Goal: Information Seeking & Learning: Learn about a topic

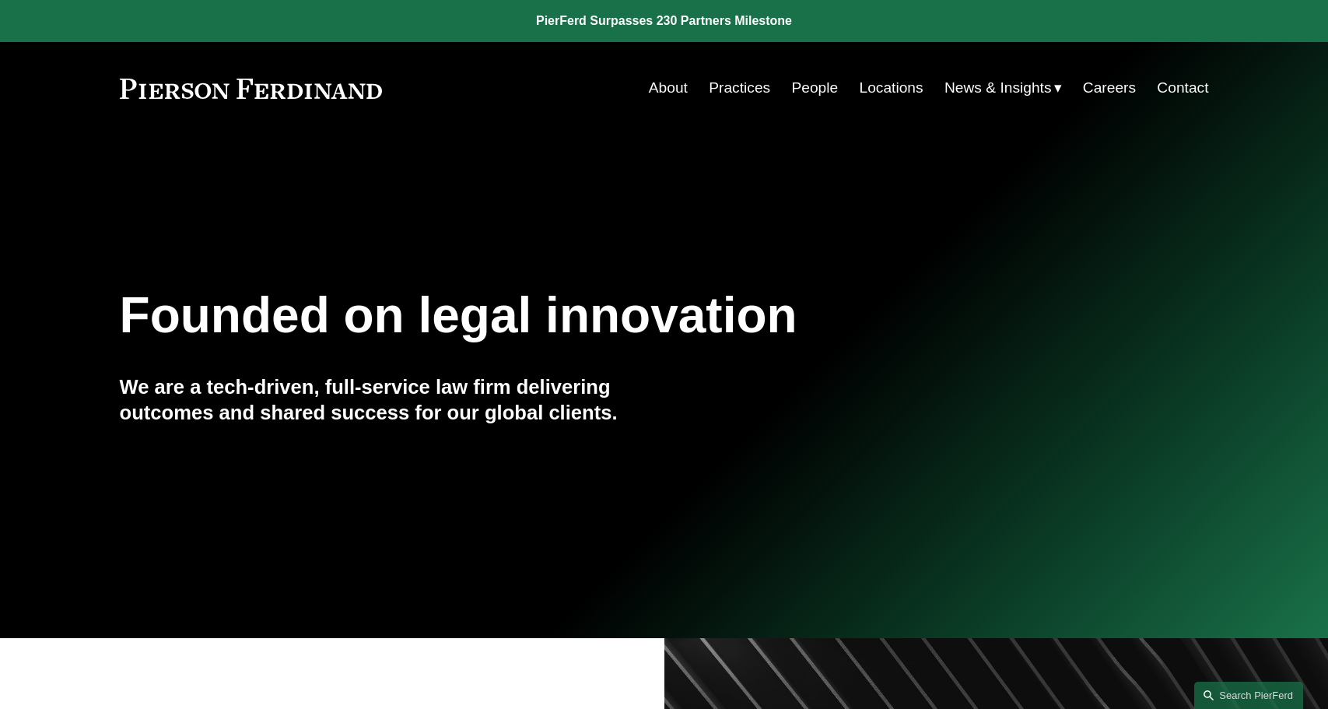
click at [1108, 82] on link "Careers" at bounding box center [1109, 88] width 53 height 30
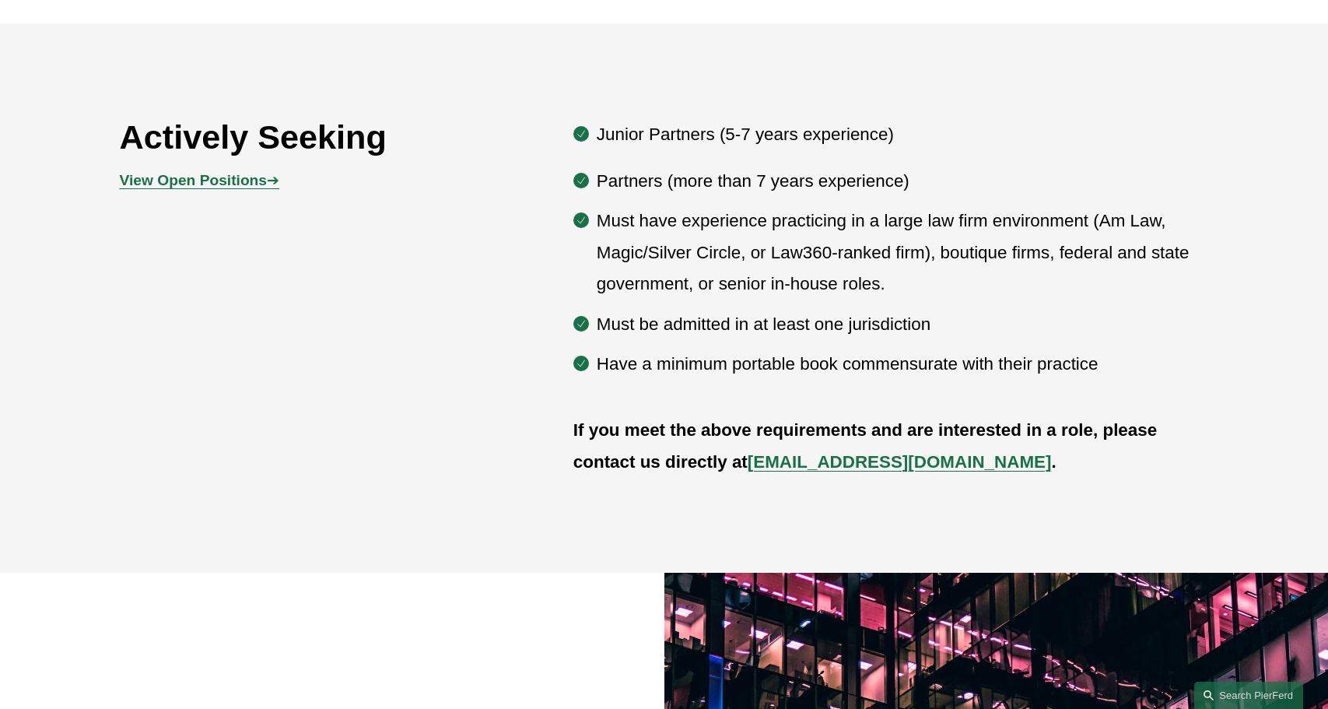
scroll to position [900, 0]
click at [173, 185] on strong "View Open Positions" at bounding box center [193, 181] width 147 height 16
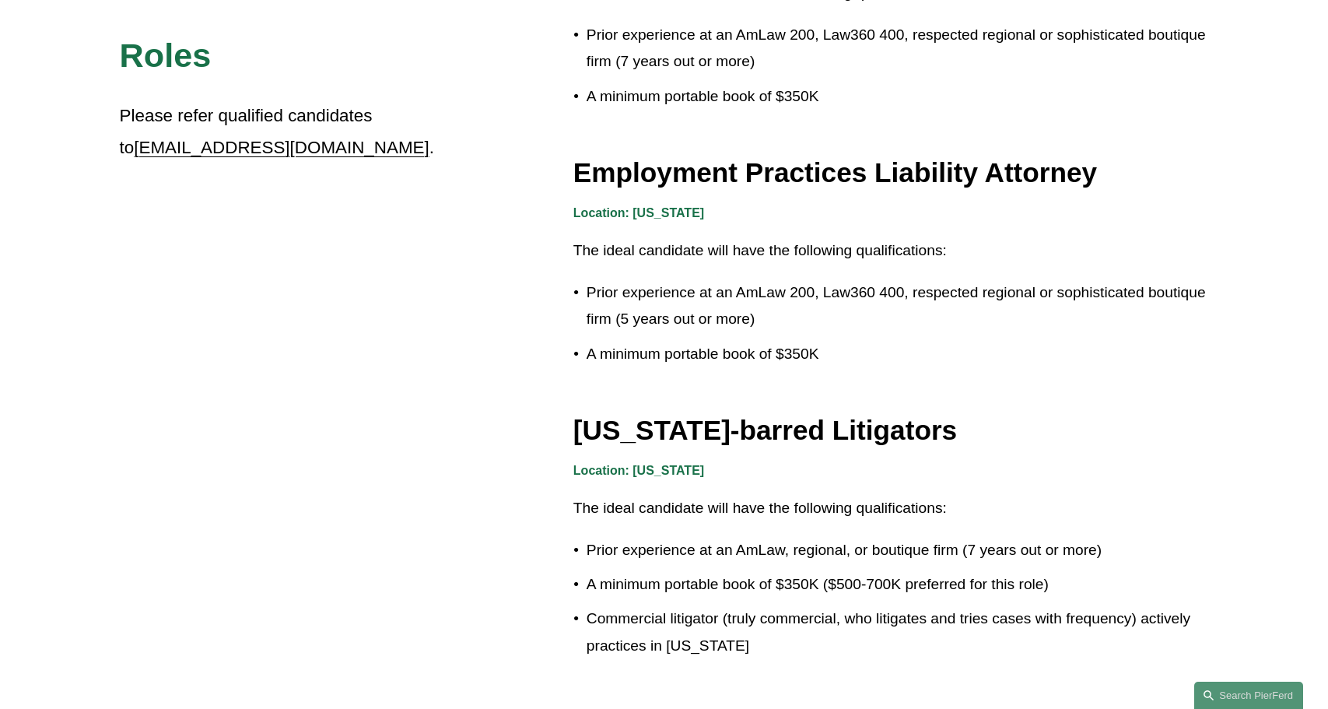
scroll to position [2415, 0]
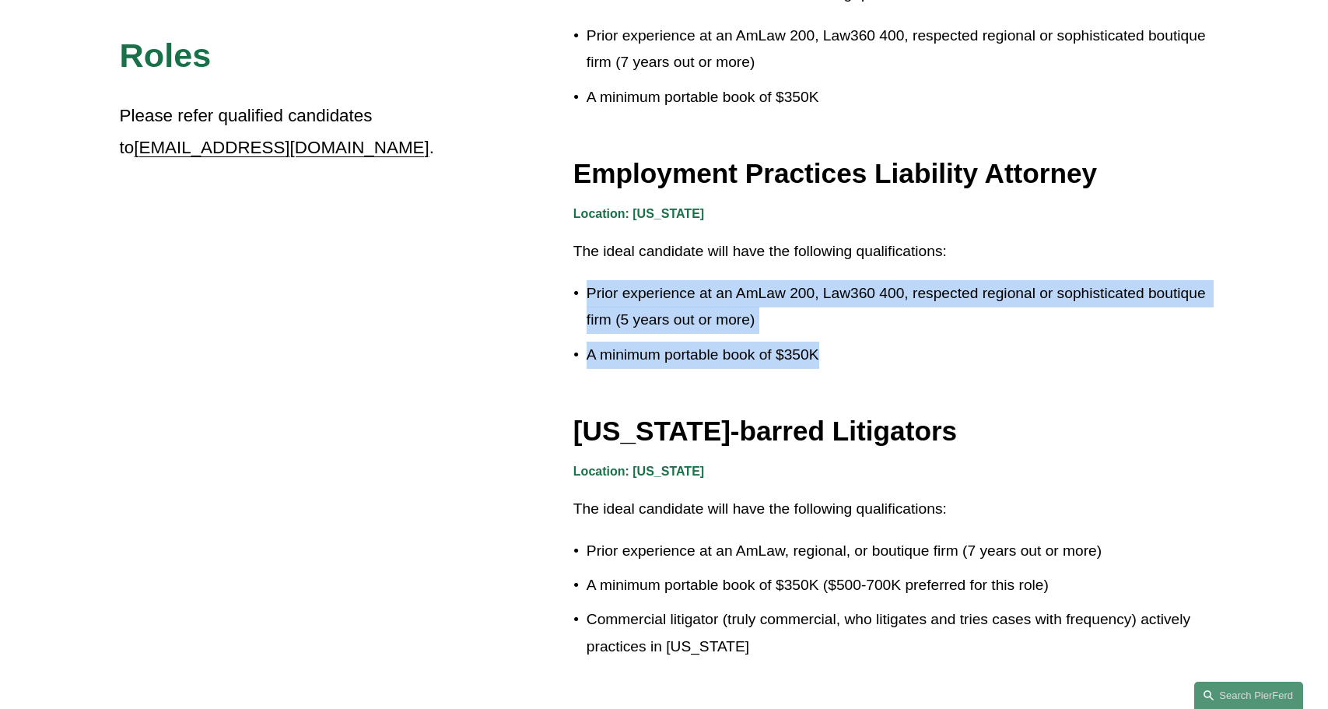
drag, startPoint x: 878, startPoint y: 352, endPoint x: 575, endPoint y: 277, distance: 312.6
click at [585, 280] on ul "Prior experience at an AmLaw 200, Law360 400, respected regional or sophisticat…" at bounding box center [891, 324] width 636 height 88
drag, startPoint x: 860, startPoint y: 341, endPoint x: 577, endPoint y: 287, distance: 288.2
click at [577, 287] on ul "Prior experience at an AmLaw 200, Law360 400, respected regional or sophisticat…" at bounding box center [891, 324] width 636 height 88
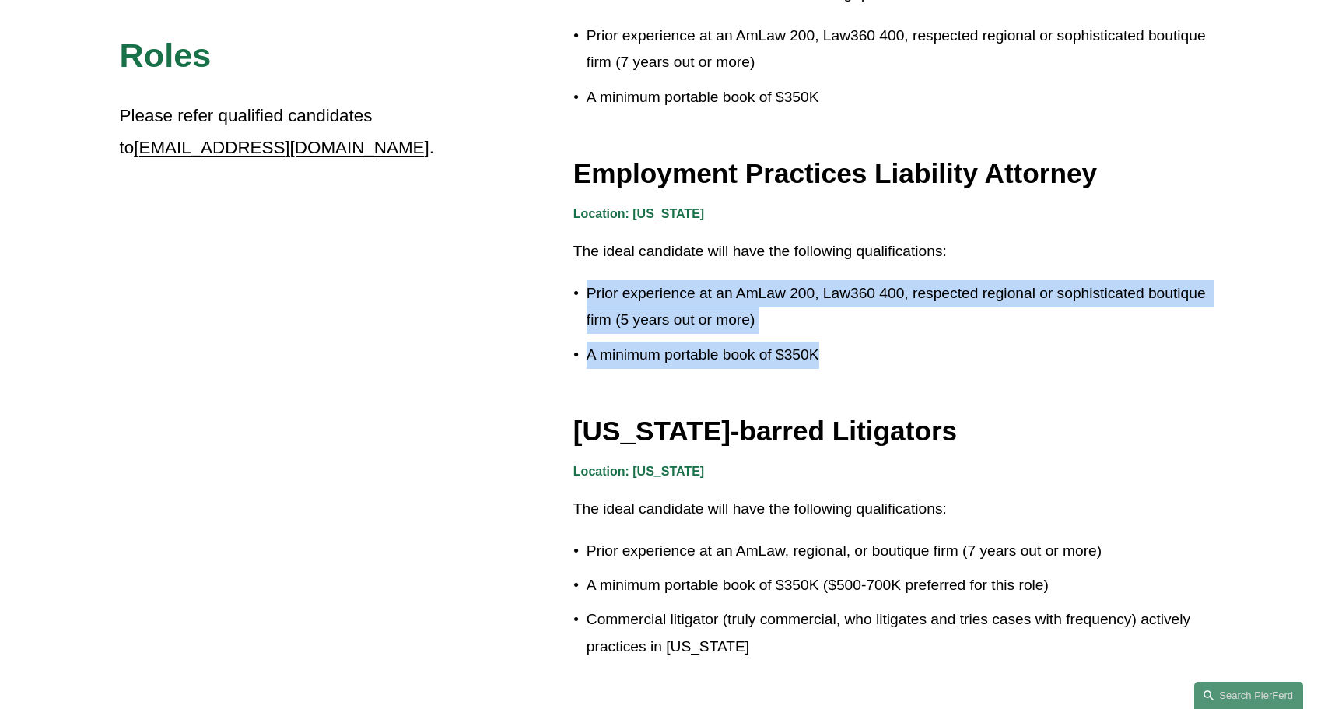
click at [587, 287] on p "Prior experience at an AmLaw 200, Law360 400, respected regional or sophisticat…" at bounding box center [898, 307] width 622 height 54
drag, startPoint x: 866, startPoint y: 350, endPoint x: 569, endPoint y: 286, distance: 304.0
click at [573, 286] on ul "Prior experience at an AmLaw 200, Law360 400, respected regional or sophisticat…" at bounding box center [891, 324] width 636 height 88
click at [587, 291] on p "Prior experience at an AmLaw 200, Law360 400, respected regional or sophisticat…" at bounding box center [898, 307] width 622 height 54
drag, startPoint x: 857, startPoint y: 355, endPoint x: 571, endPoint y: 277, distance: 295.9
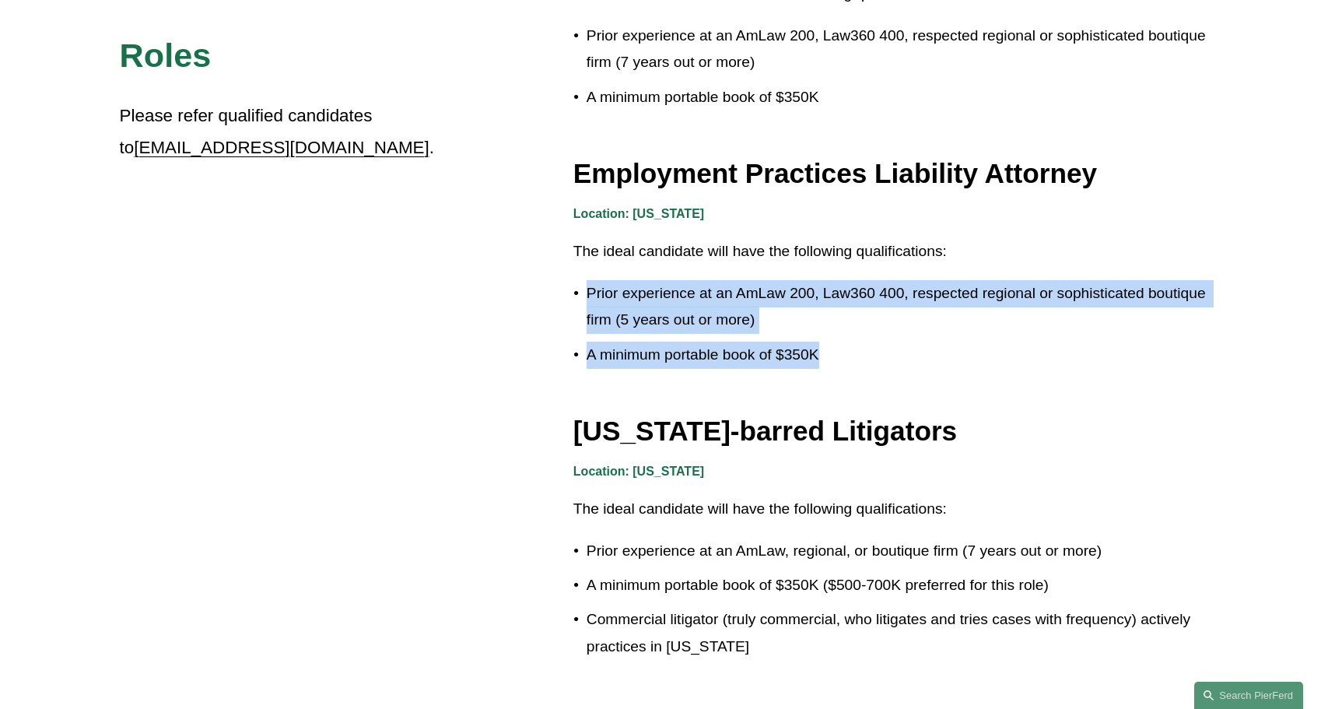
click at [573, 280] on ul "Prior experience at an AmLaw 200, Law360 400, respected regional or sophisticat…" at bounding box center [891, 324] width 636 height 88
click at [587, 280] on p "Prior experience at an AmLaw 200, Law360 400, respected regional or sophisticat…" at bounding box center [898, 307] width 622 height 54
drag, startPoint x: 841, startPoint y: 342, endPoint x: 519, endPoint y: 291, distance: 326.1
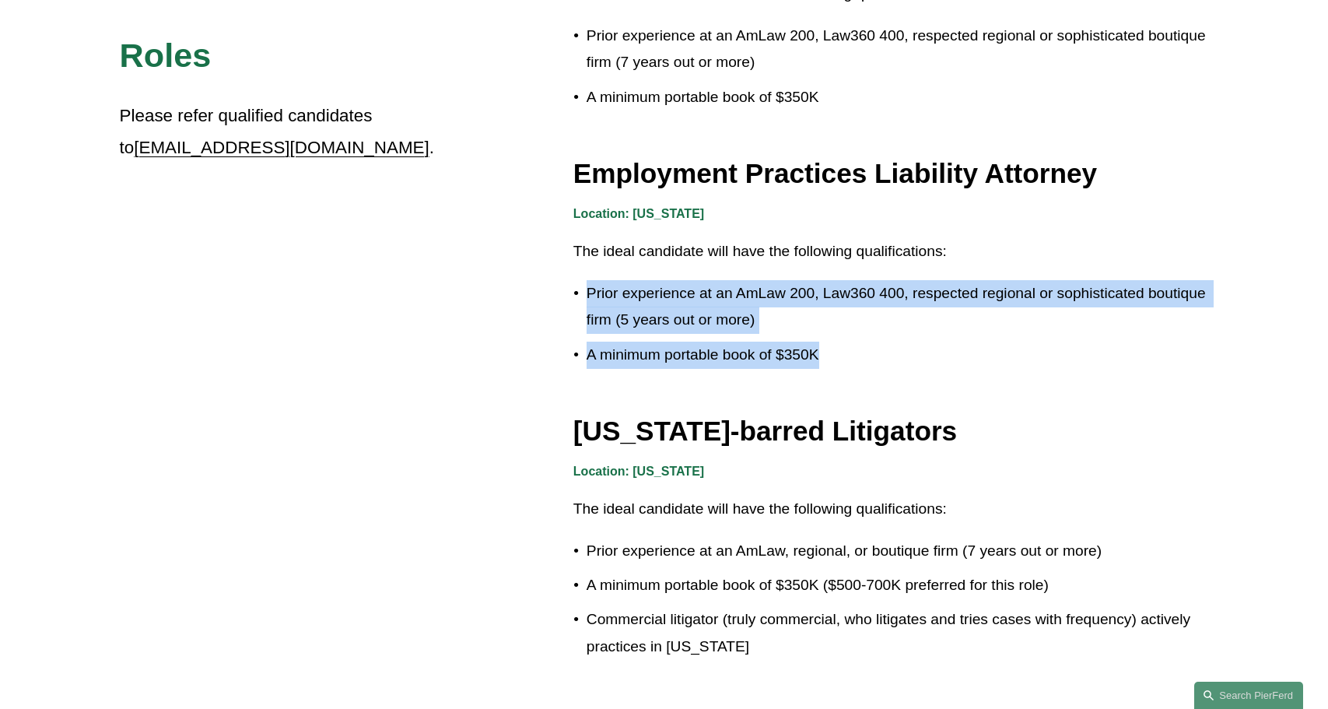
drag, startPoint x: 851, startPoint y: 358, endPoint x: 539, endPoint y: 295, distance: 318.3
drag, startPoint x: 857, startPoint y: 356, endPoint x: 555, endPoint y: 275, distance: 312.7
click at [573, 280] on ul "Prior experience at an AmLaw 200, Law360 400, respected regional or sophisticat…" at bounding box center [891, 324] width 636 height 88
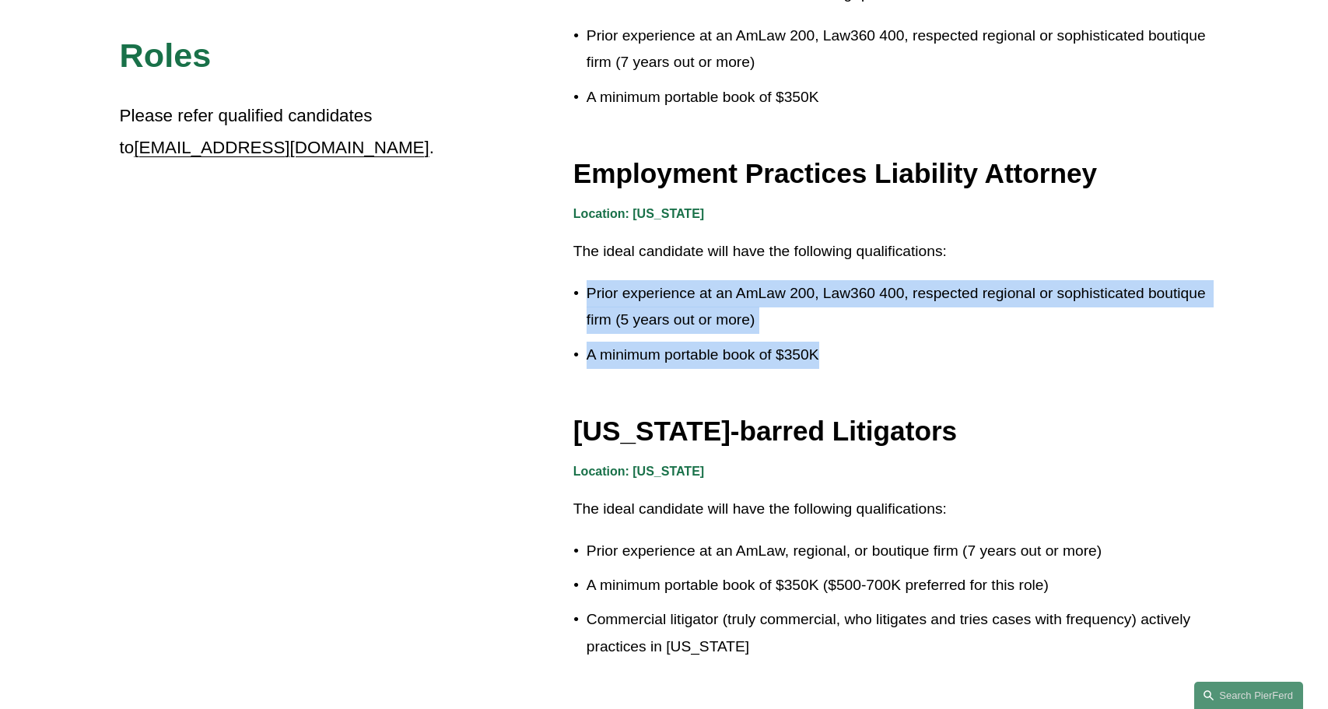
click at [587, 280] on p "Prior experience at an AmLaw 200, Law360 400, respected regional or sophisticat…" at bounding box center [898, 307] width 622 height 54
drag, startPoint x: 863, startPoint y: 351, endPoint x: 545, endPoint y: 285, distance: 324.2
drag, startPoint x: 864, startPoint y: 361, endPoint x: 504, endPoint y: 287, distance: 367.7
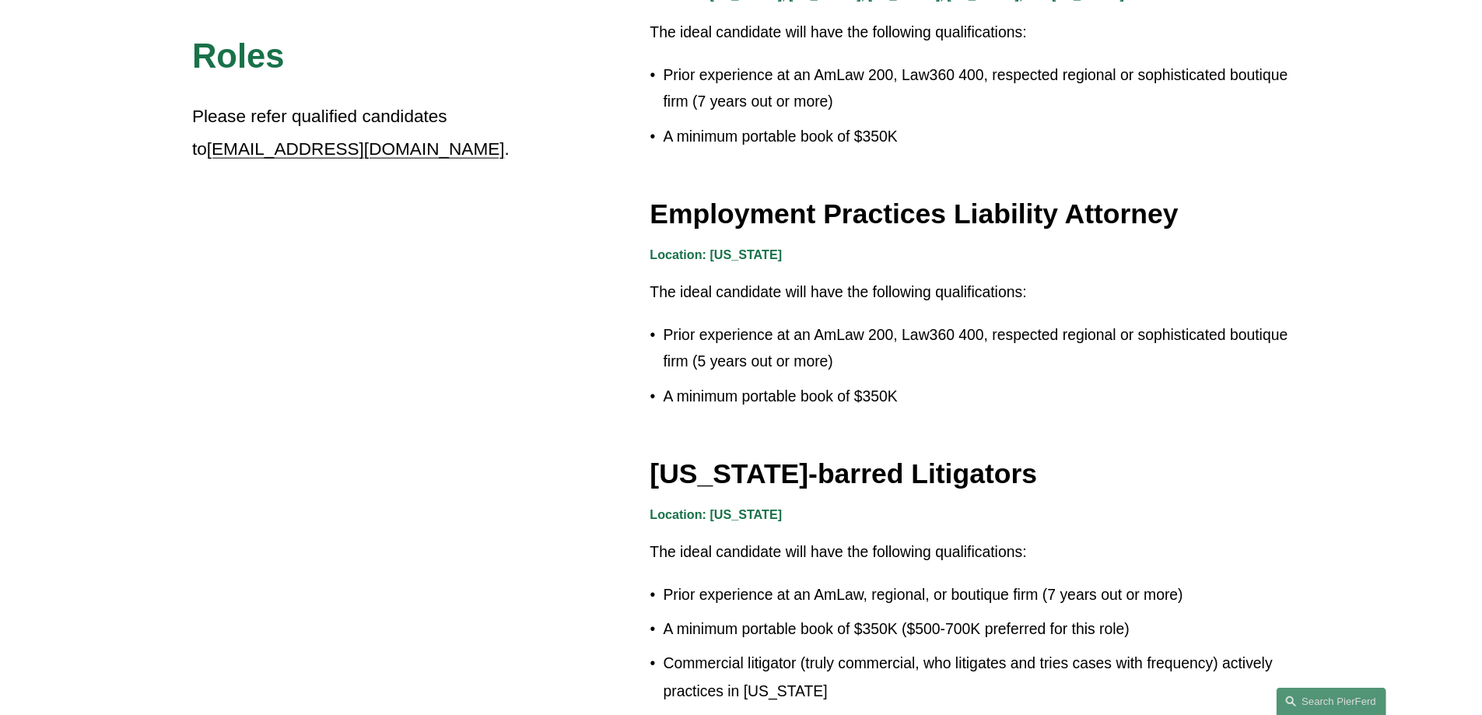
scroll to position [2621, 0]
